Goal: Transaction & Acquisition: Purchase product/service

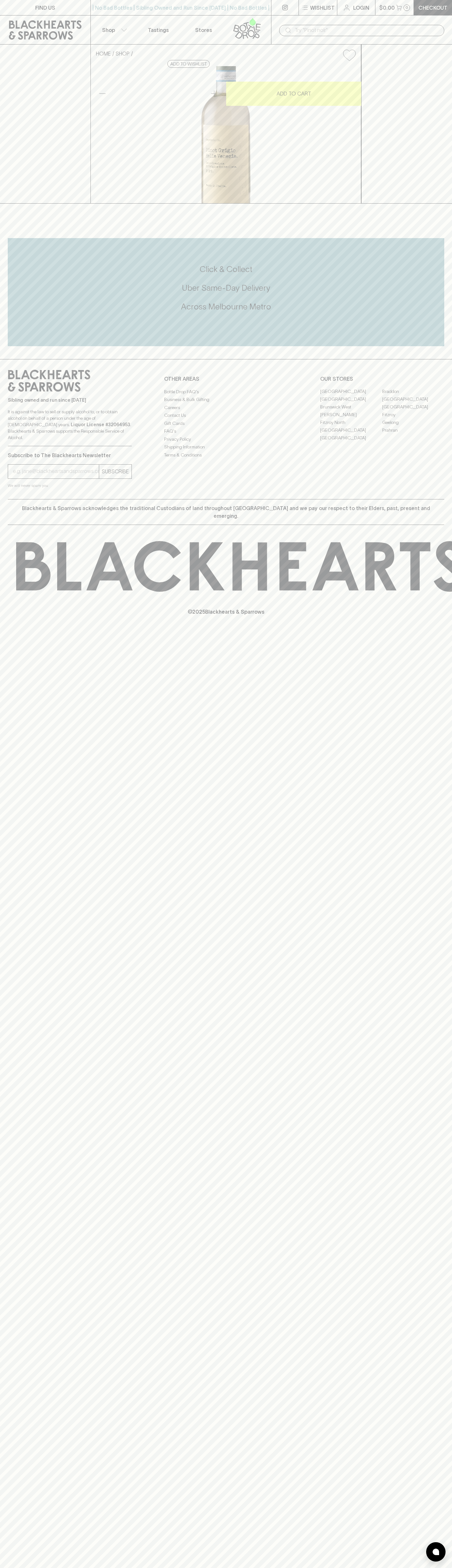
click at [86, 23] on link at bounding box center [45, 30] width 90 height 29
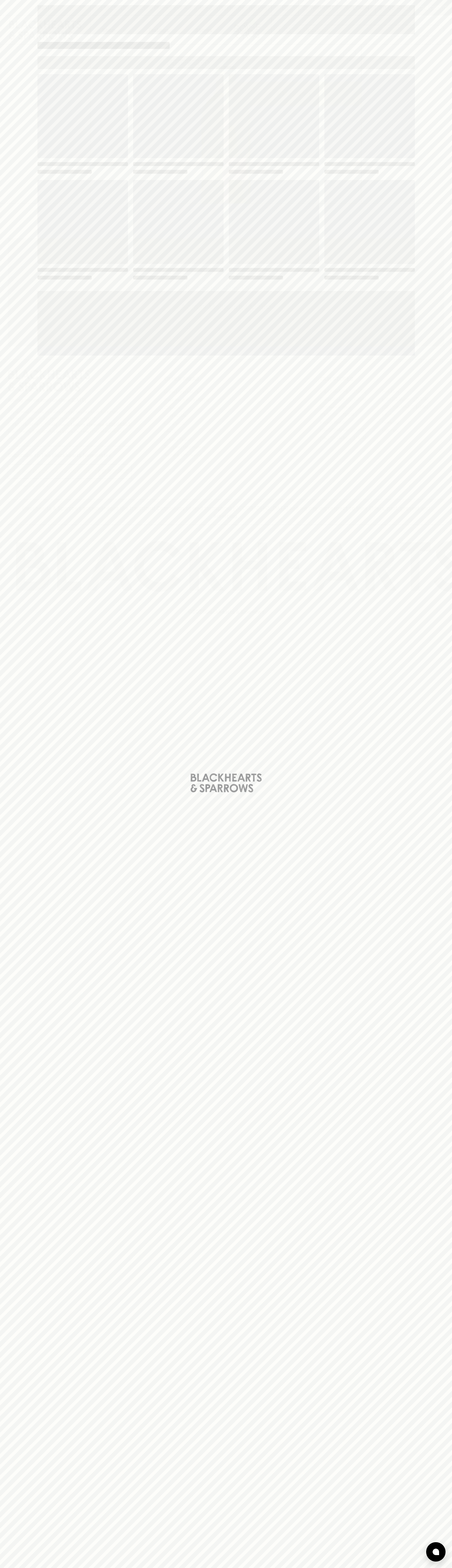
click at [422, 958] on div "Loading" at bounding box center [226, 784] width 452 height 1568
click at [158, 1567] on html "FIND US | No Bad Bottles | Sibling Owned and Run Since [DATE] | No Bad Bottles …" at bounding box center [226, 784] width 452 height 1568
click at [4, 233] on div "Loading" at bounding box center [226, 784] width 452 height 1568
